Goal: Find specific page/section: Find specific page/section

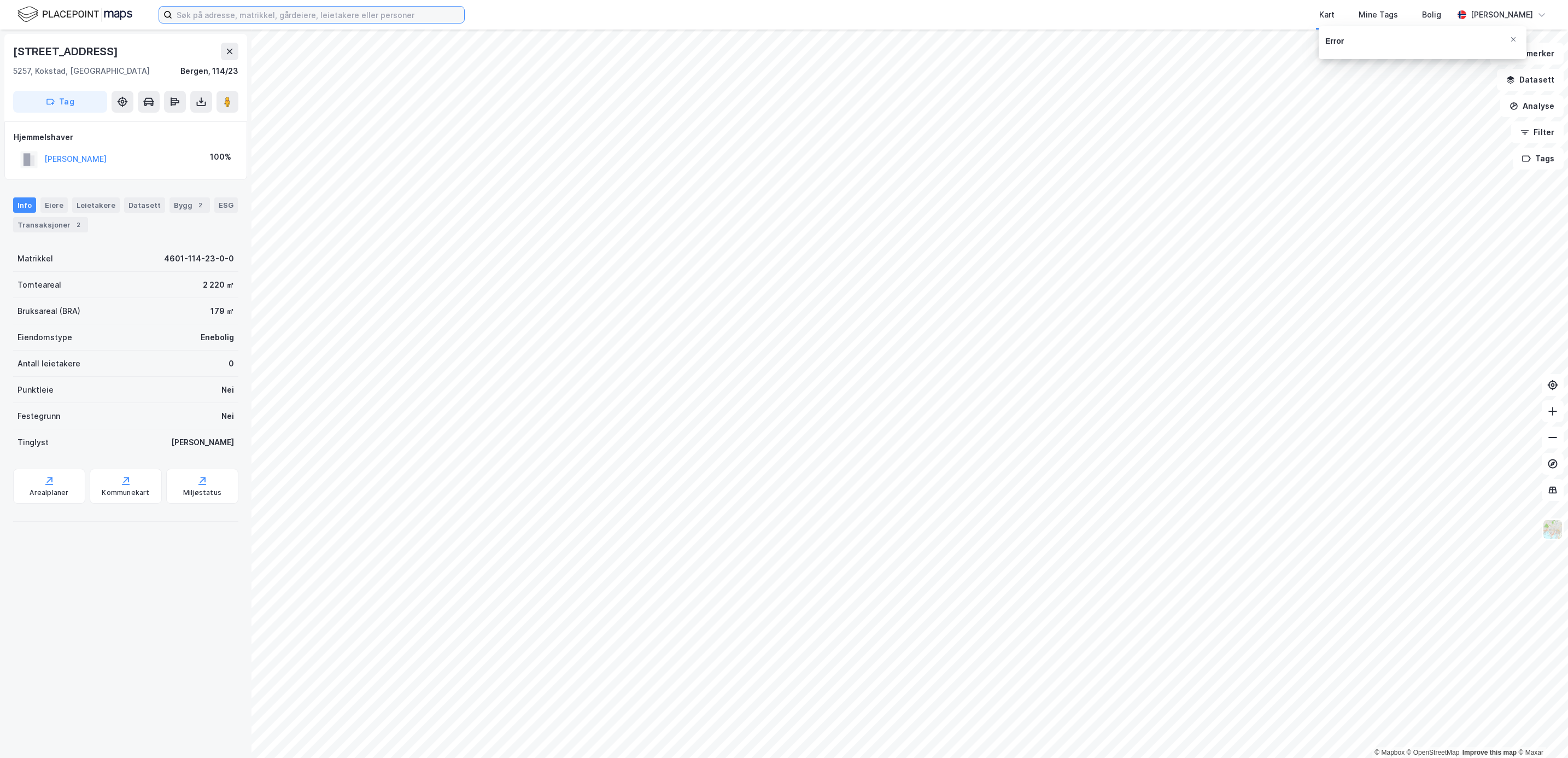
click at [255, 18] on input at bounding box center [318, 14] width 292 height 17
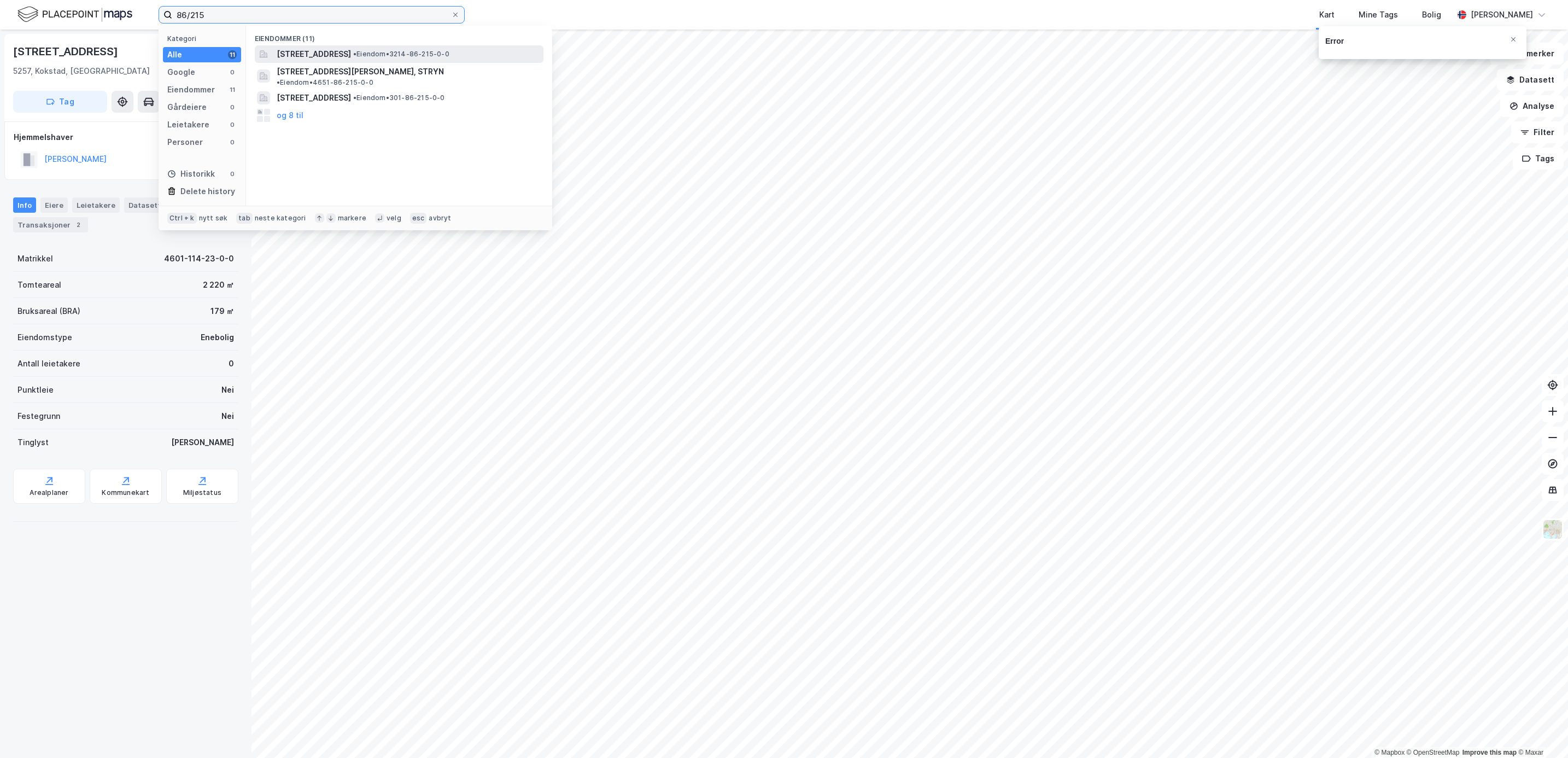
type input "86/215"
click at [330, 51] on span "[STREET_ADDRESS]" at bounding box center [314, 54] width 75 height 13
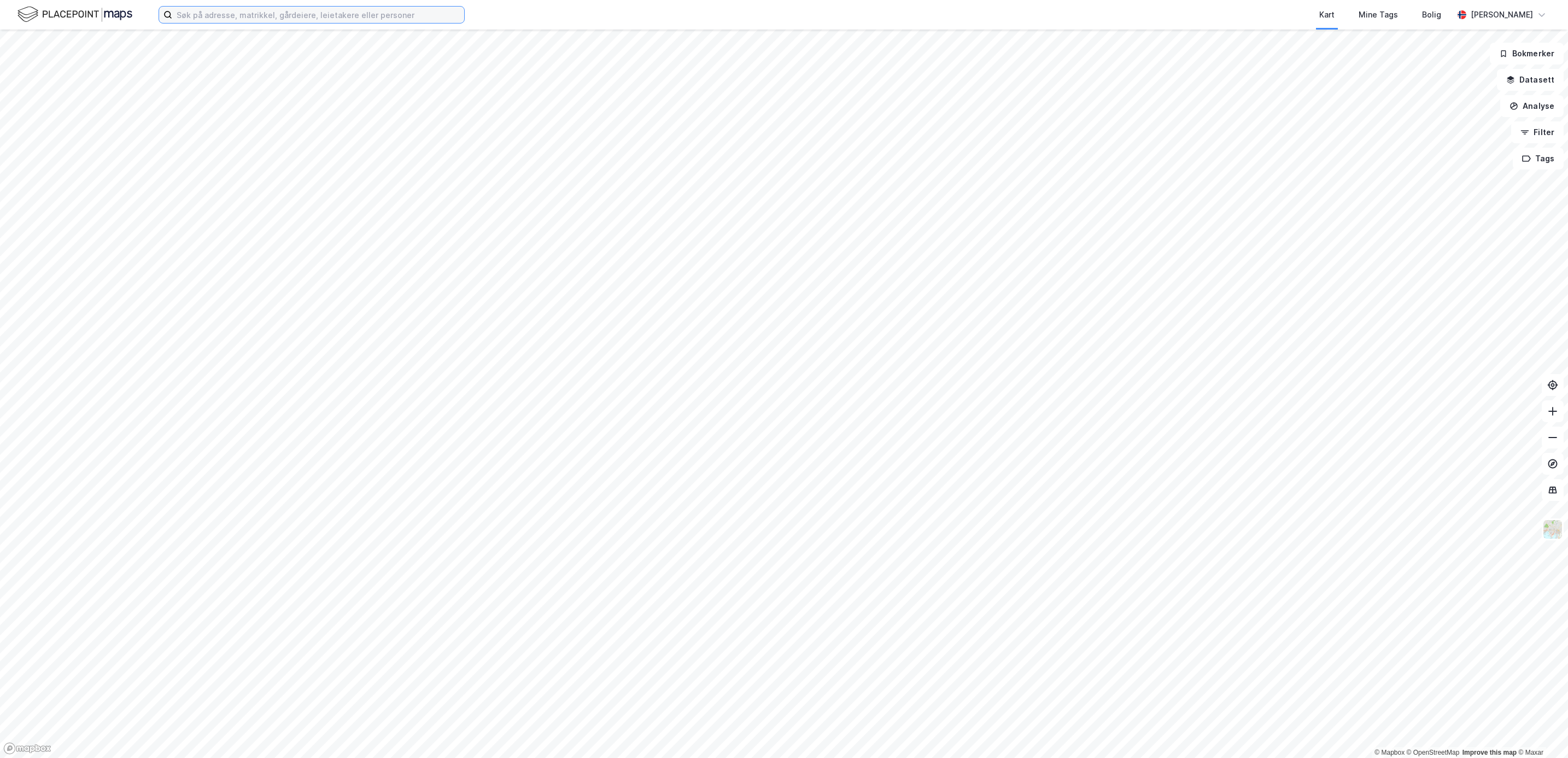
click at [268, 15] on input at bounding box center [318, 14] width 292 height 17
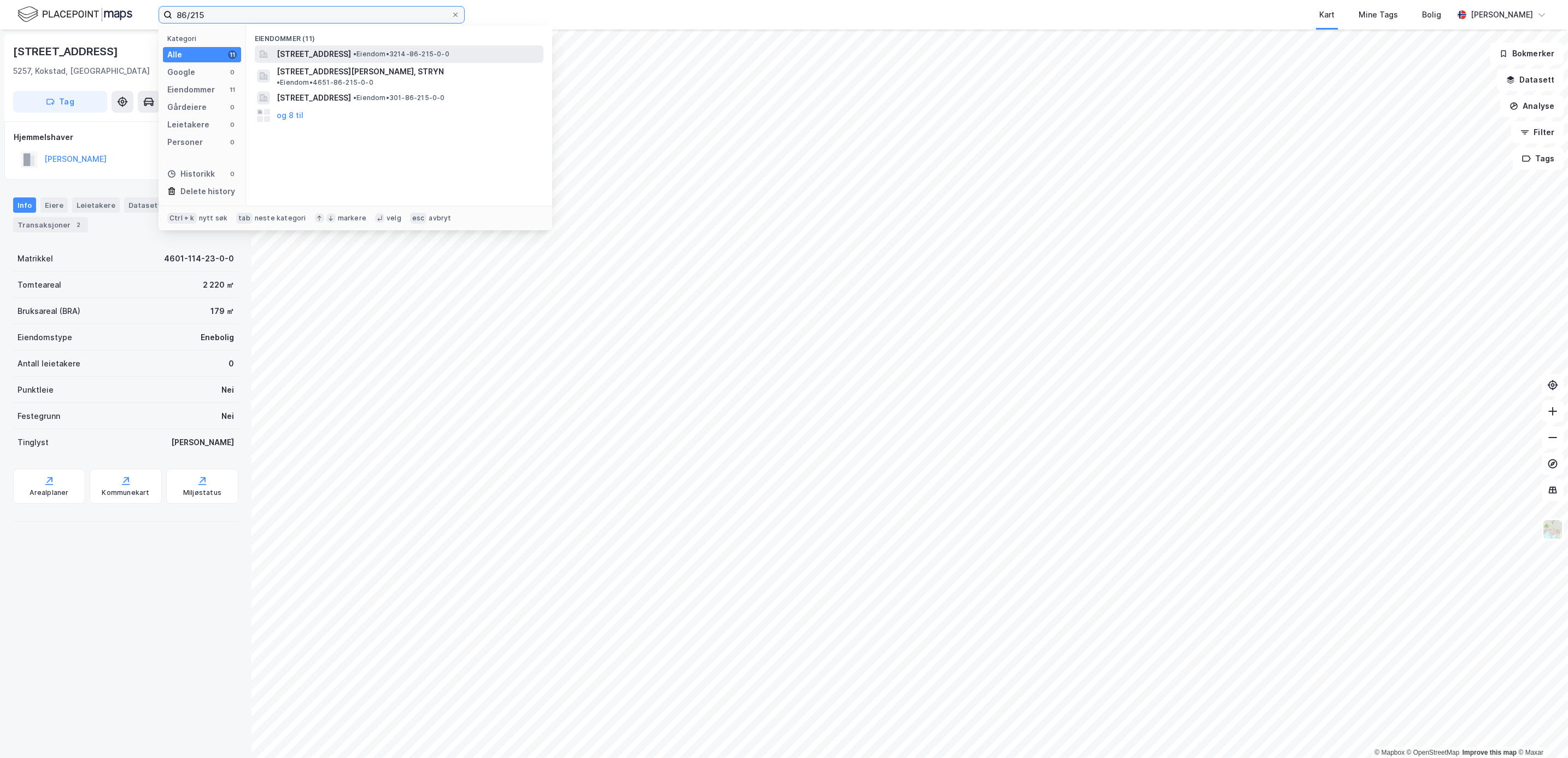
type input "86/215"
click at [351, 56] on span "[STREET_ADDRESS]" at bounding box center [314, 54] width 75 height 13
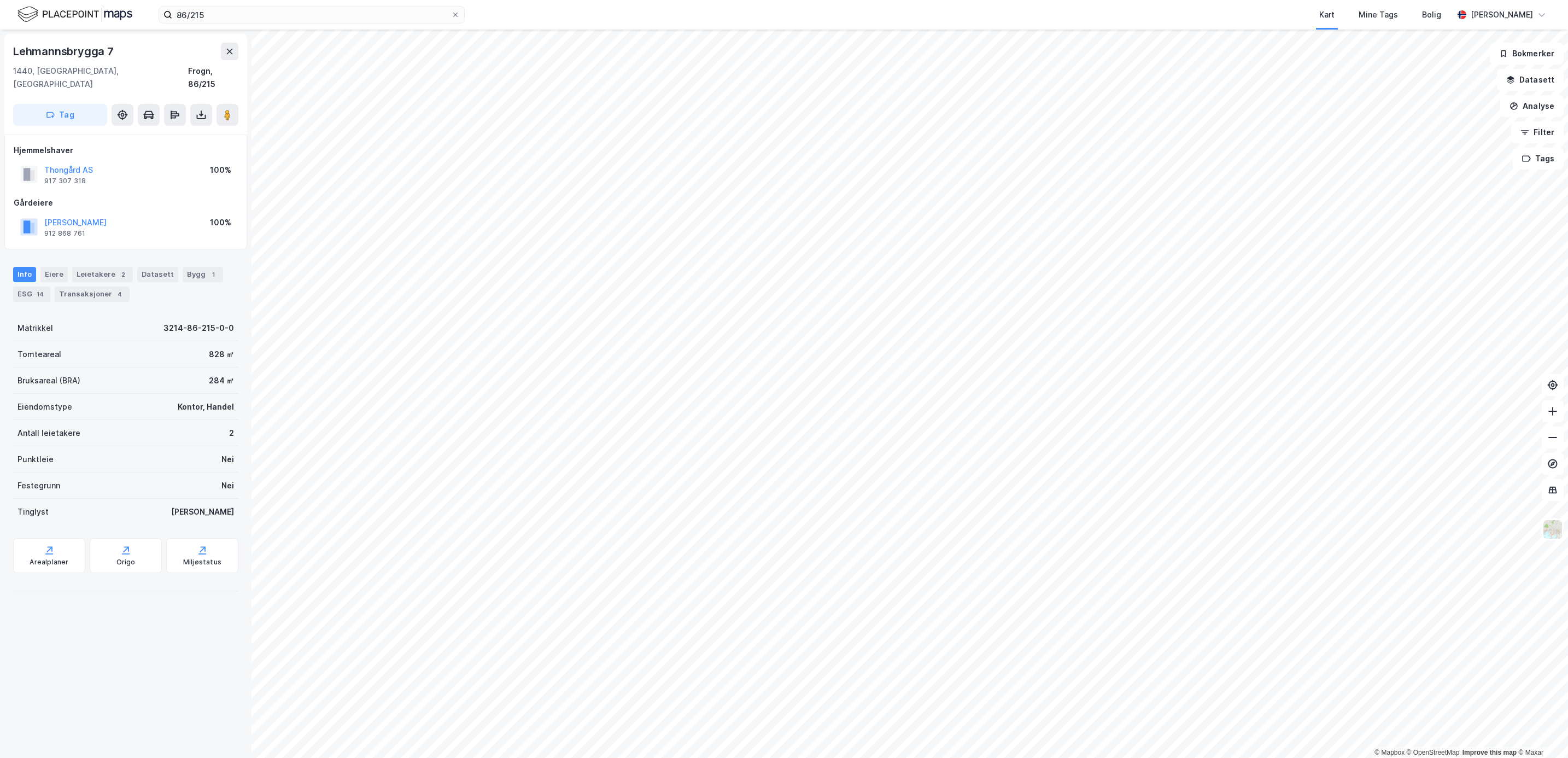
click at [0, 301] on html "86/215 Kart Mine Tags Bolig Kristin Søraker © Mapbox © OpenStreetMap Improve th…" at bounding box center [784, 379] width 1568 height 758
